Goal: Register for event/course

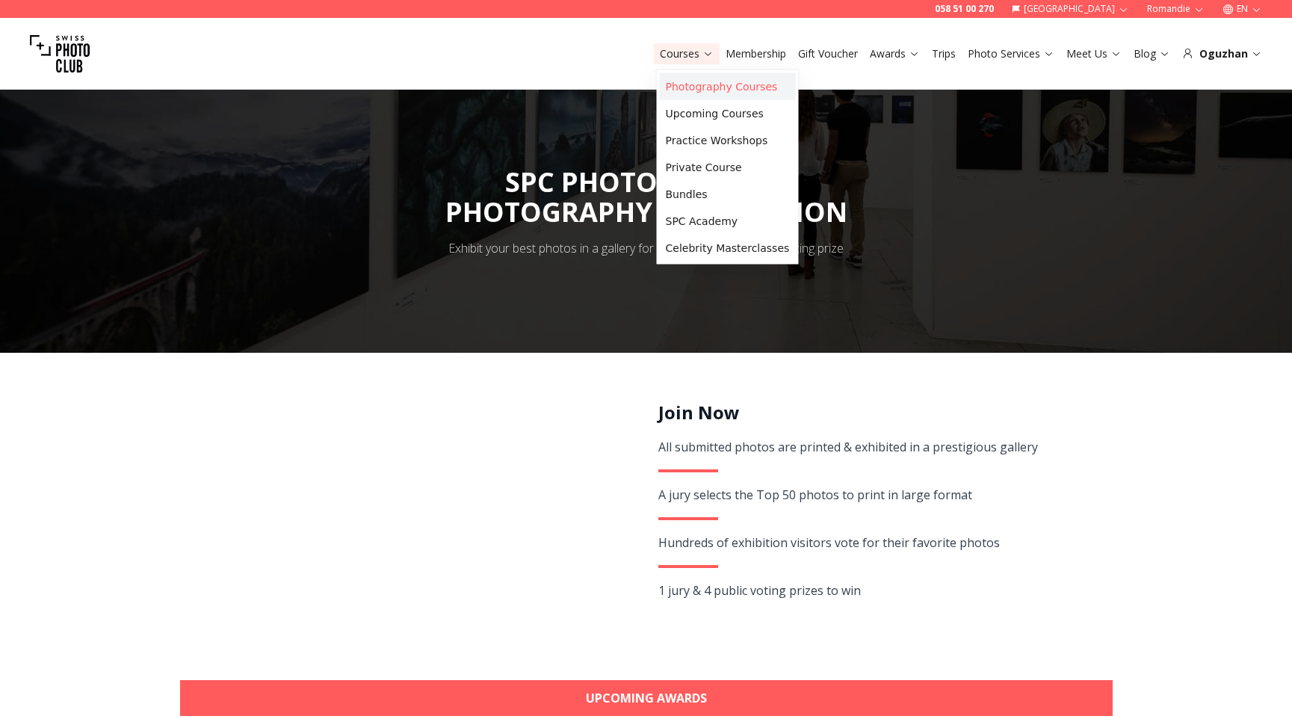
click at [675, 87] on link "Photography Courses" at bounding box center [728, 86] width 136 height 27
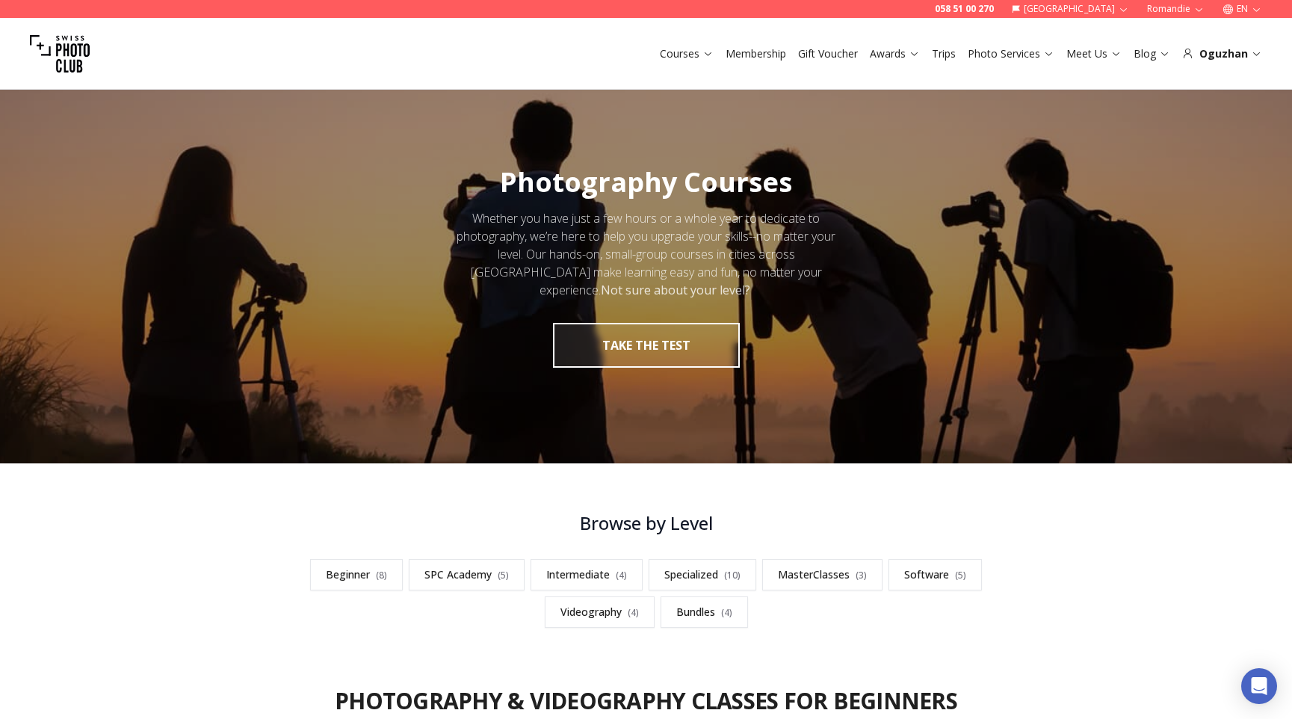
click at [1180, 10] on button "Romandie" at bounding box center [1175, 9] width 69 height 18
click at [1162, 34] on link "Deutschschweiz" at bounding box center [1177, 33] width 90 height 18
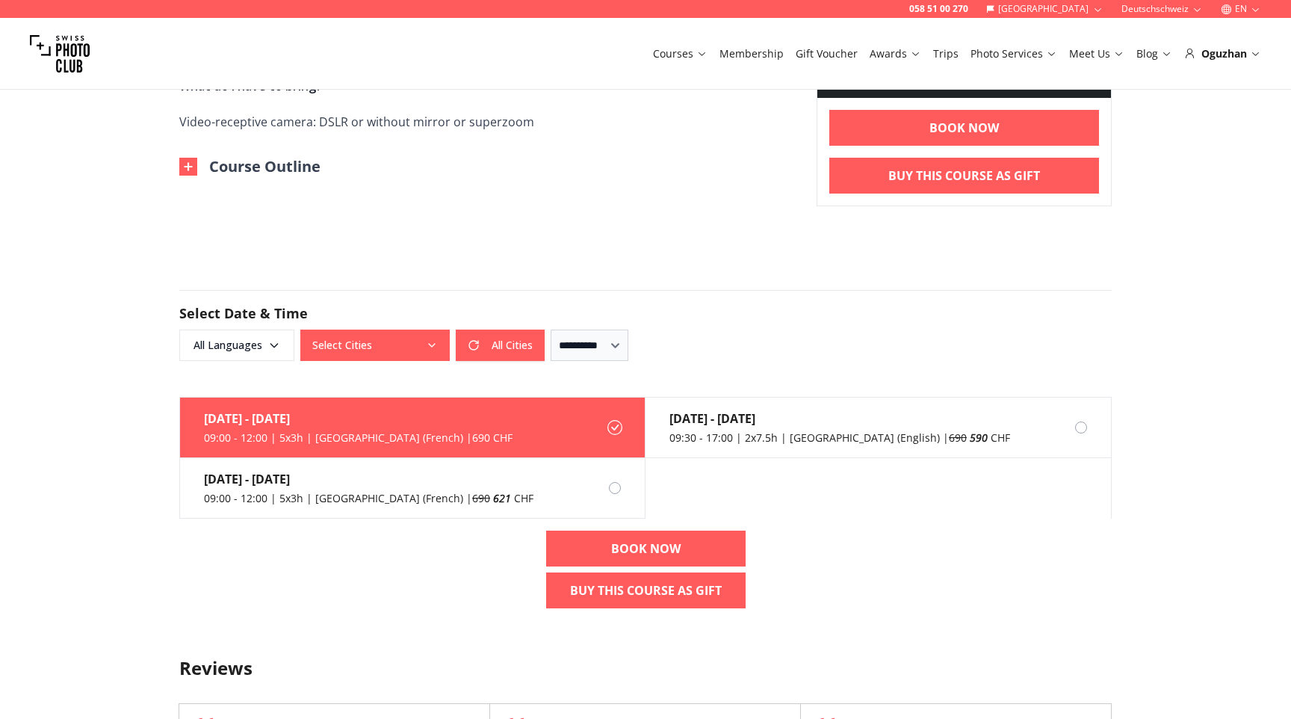
scroll to position [858, 0]
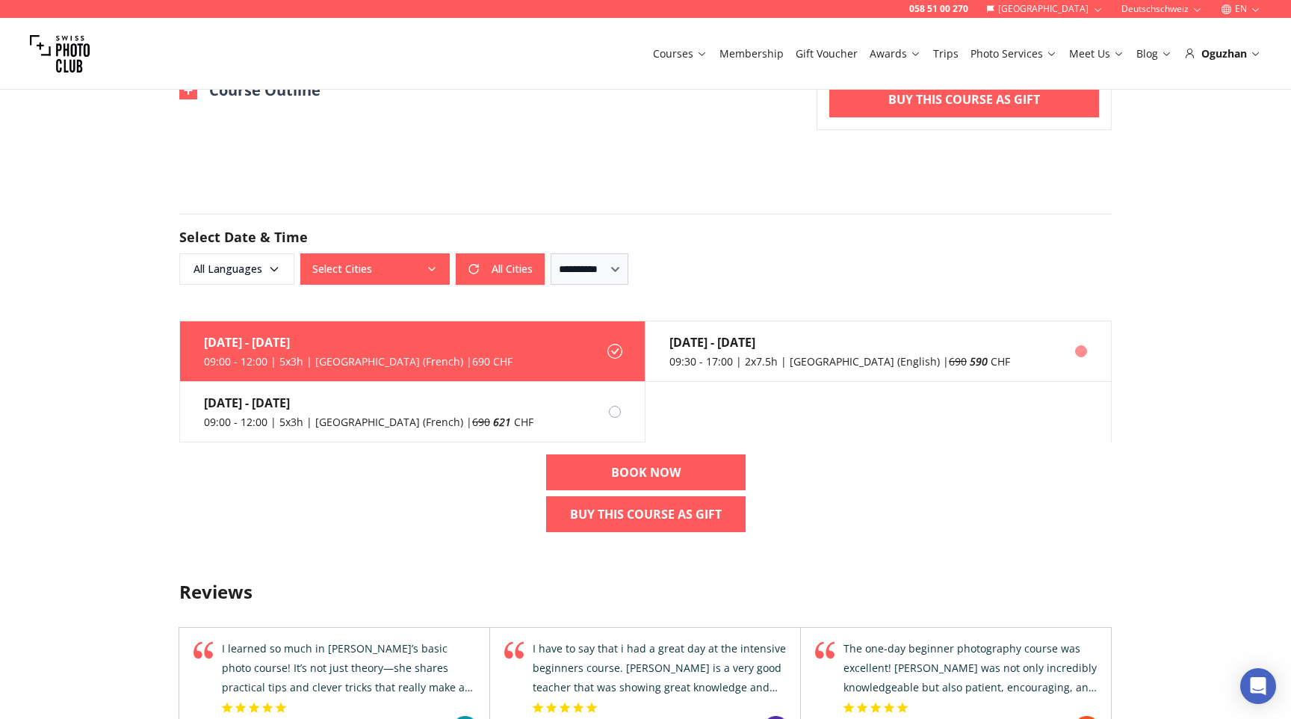
click at [785, 362] on div "09:30 - 17:00 | 2x7.5h | Zurich (English) | 690 590 CHF" at bounding box center [839, 361] width 341 height 15
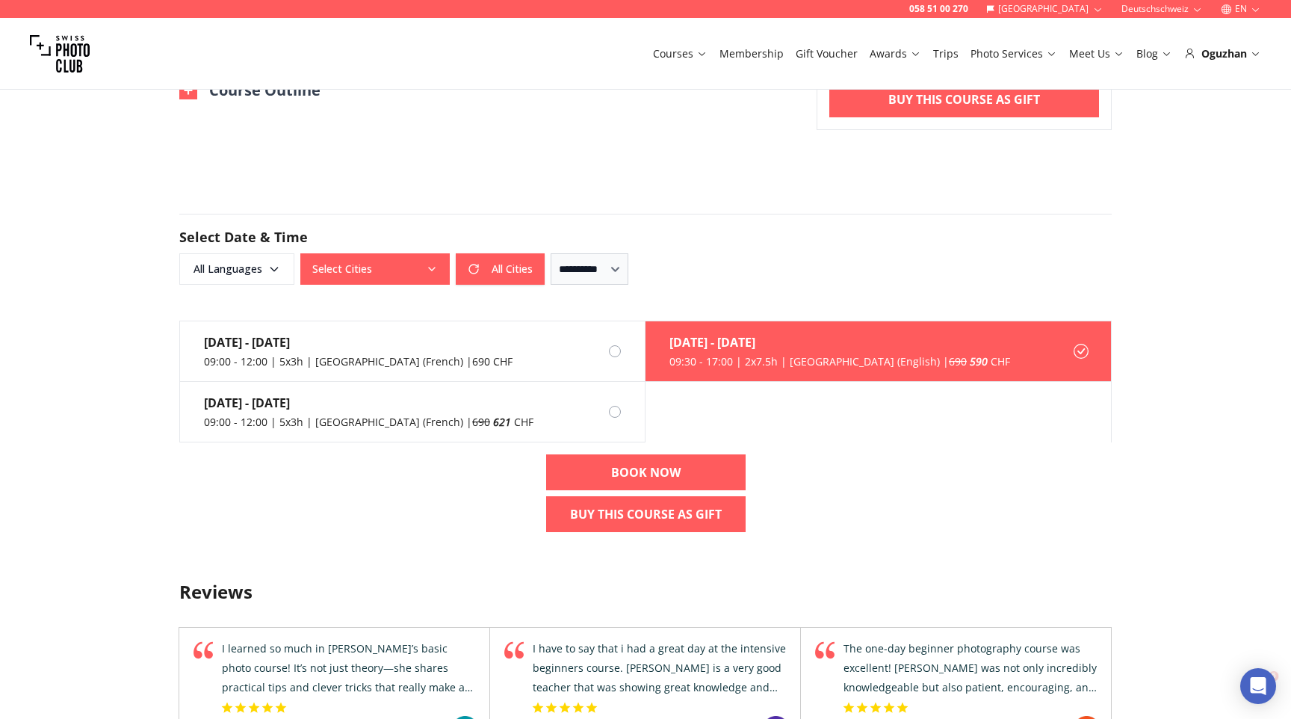
scroll to position [0, 0]
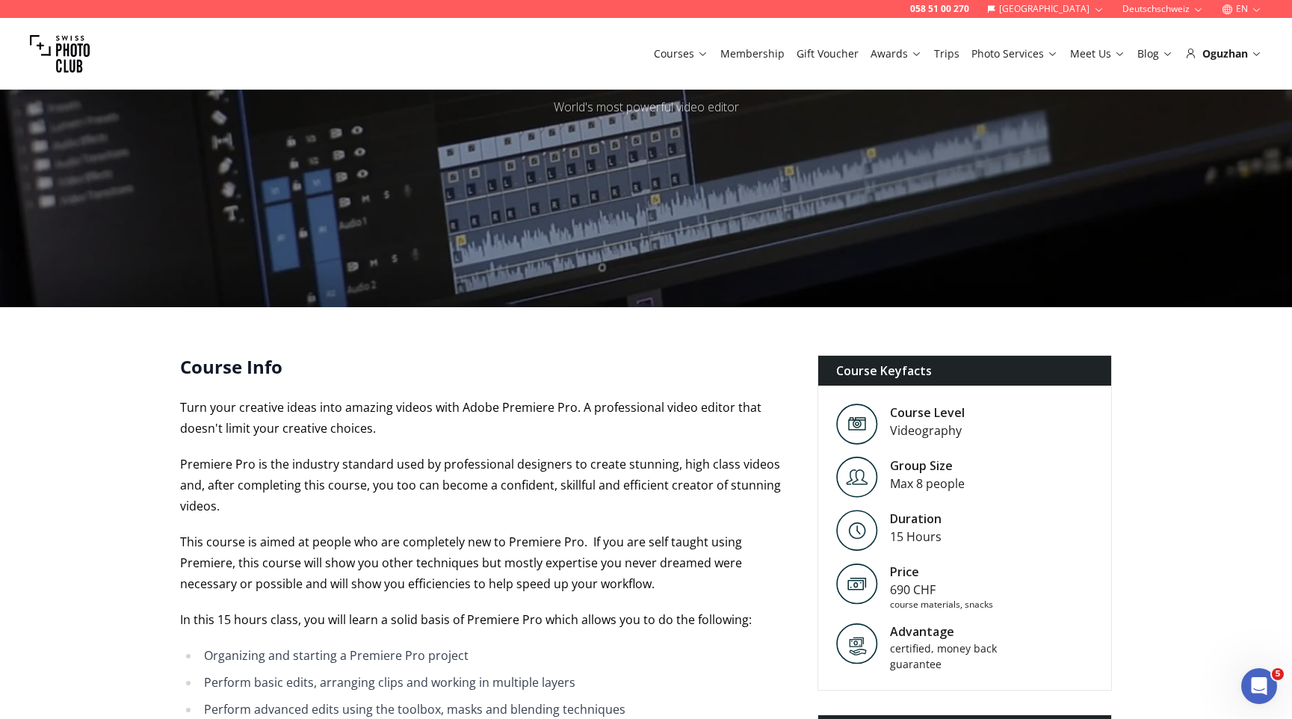
scroll to position [120, 0]
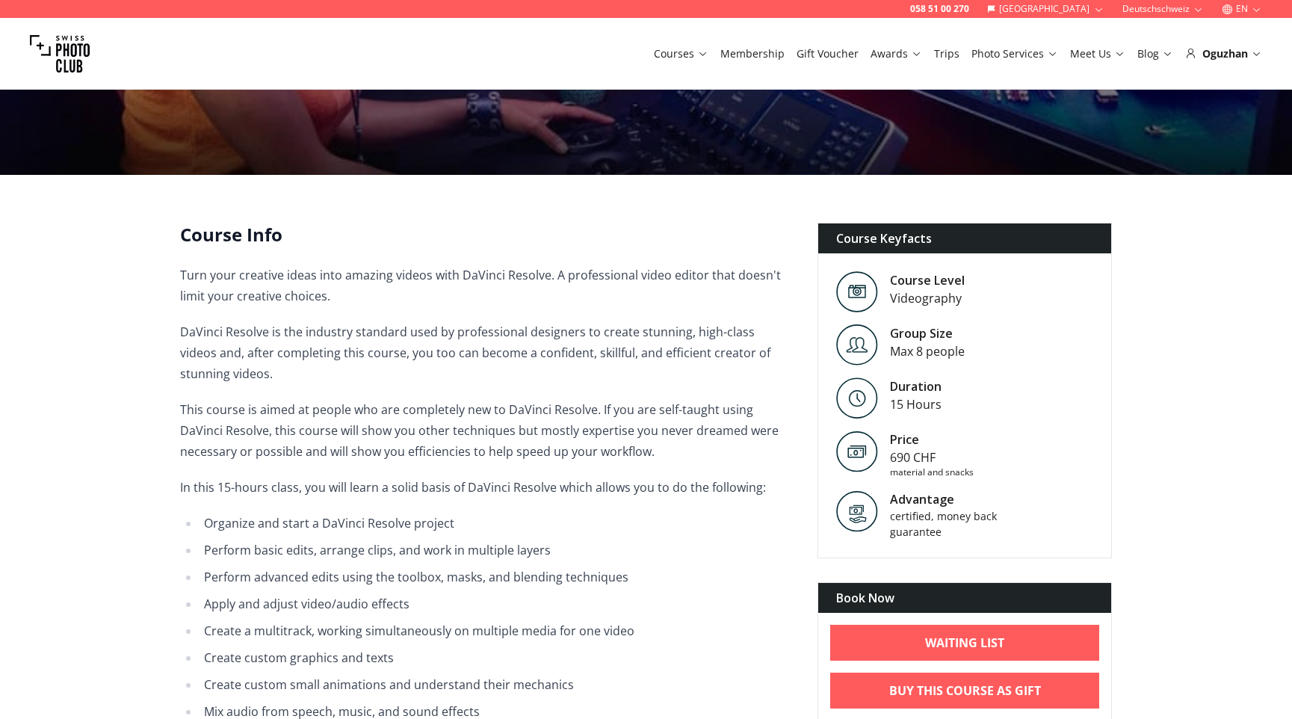
scroll to position [60, 0]
